Goal: Find specific page/section: Find specific page/section

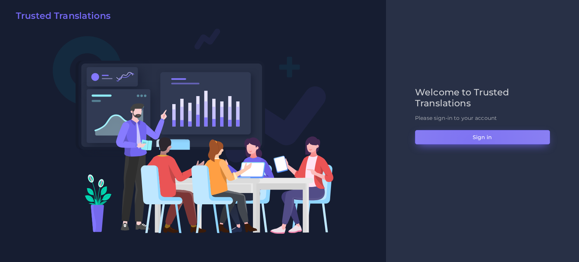
click at [472, 144] on button "Sign in" at bounding box center [482, 137] width 135 height 14
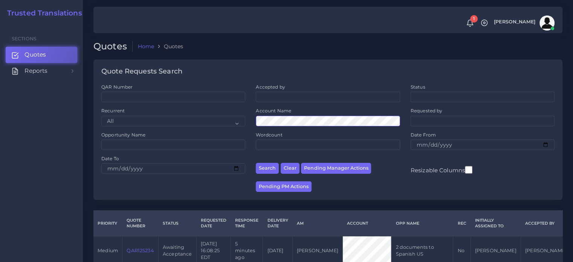
scroll to position [0, 40]
click at [256, 163] on button "Search" at bounding box center [267, 168] width 23 height 11
